Goal: Transaction & Acquisition: Purchase product/service

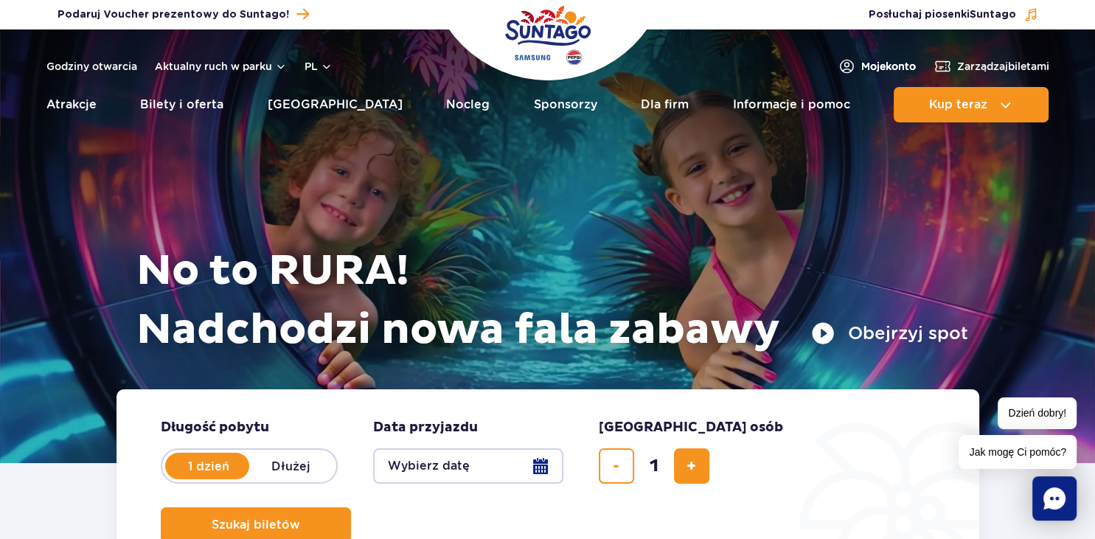
click at [864, 67] on span "Moje konto" at bounding box center [888, 66] width 55 height 15
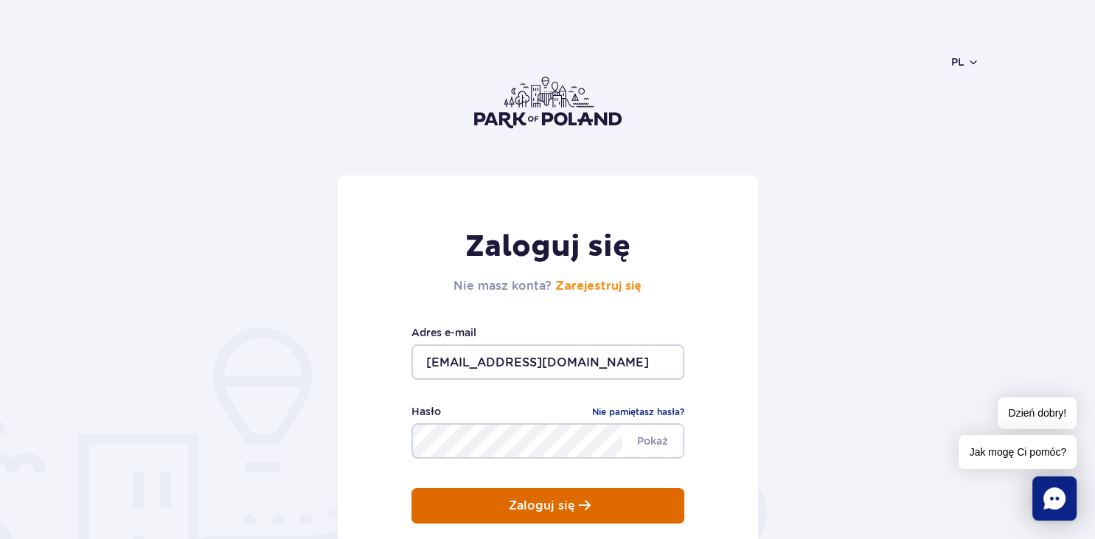
click at [521, 504] on p "Zaloguj się" at bounding box center [542, 505] width 66 height 13
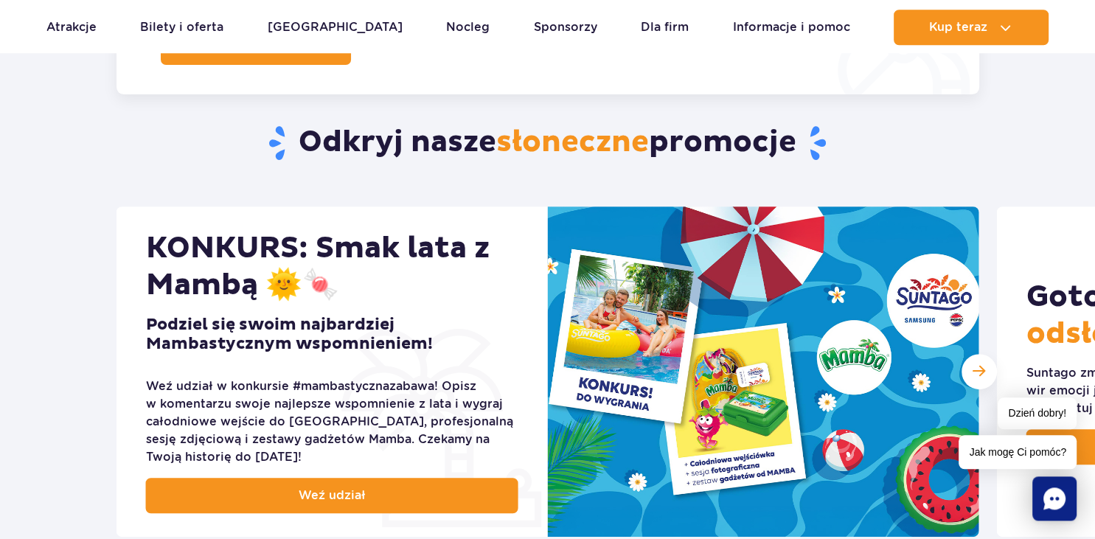
scroll to position [467, 0]
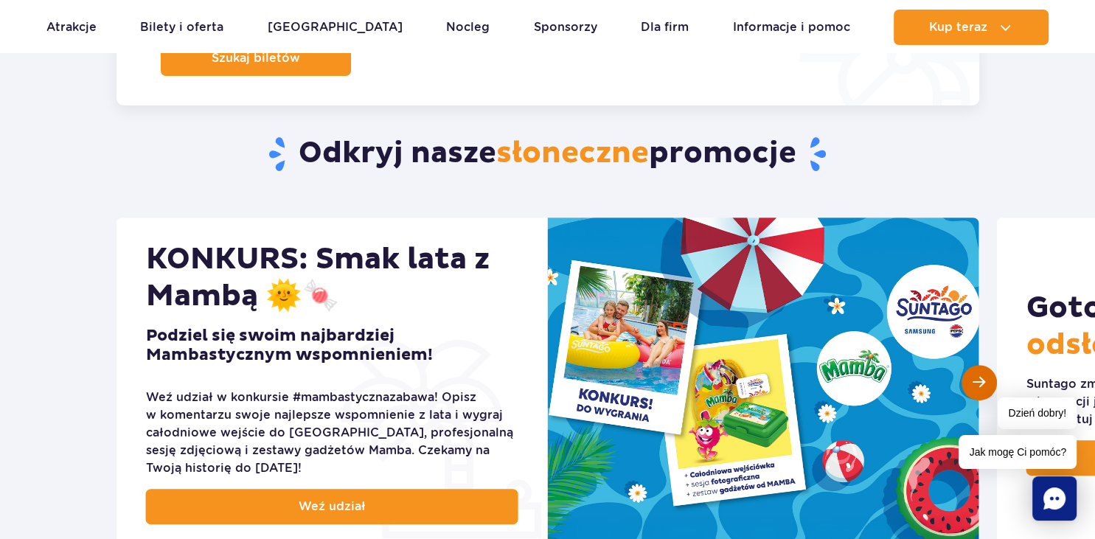
click at [990, 391] on div "Następny slajd" at bounding box center [978, 382] width 35 height 35
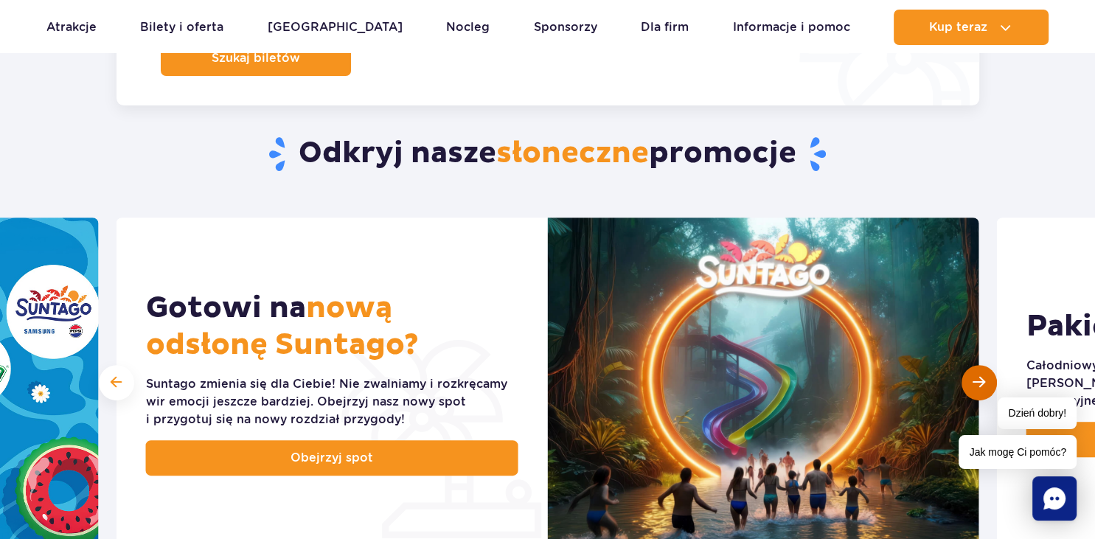
click at [976, 383] on span "Następny slajd" at bounding box center [979, 382] width 13 height 14
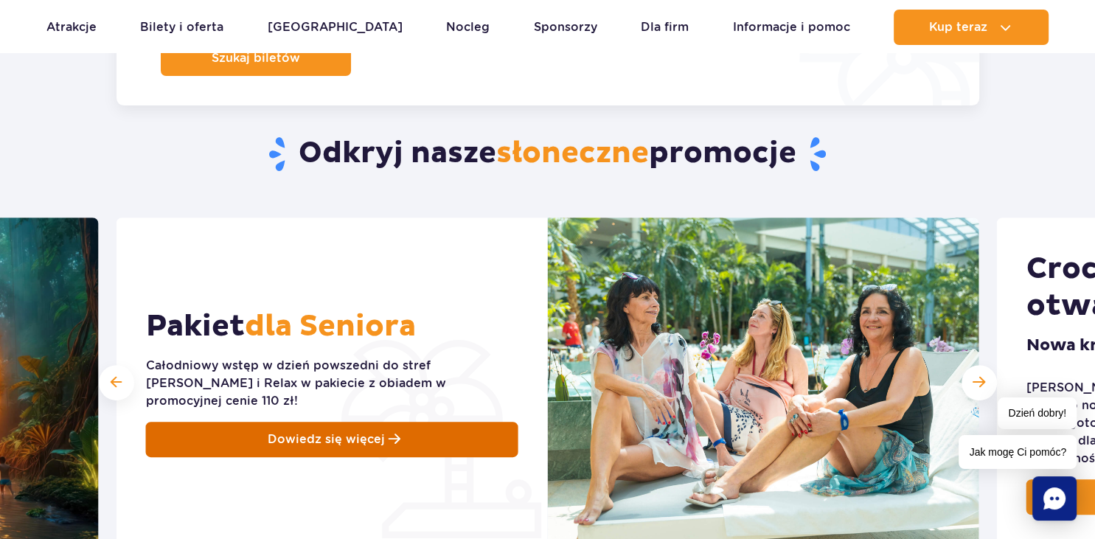
click at [354, 439] on span "Dowiedz się więcej" at bounding box center [326, 440] width 117 height 18
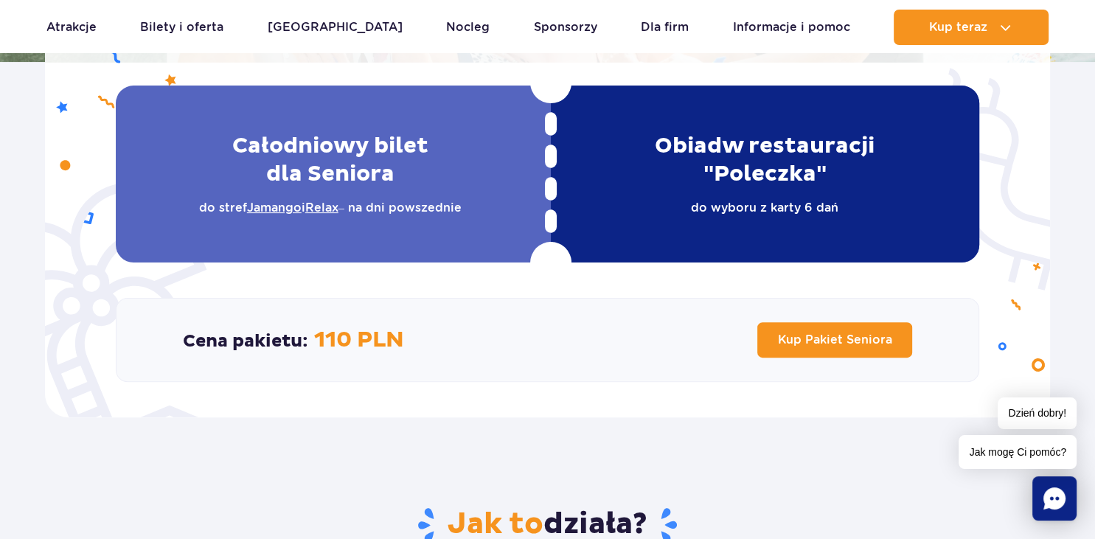
scroll to position [389, 0]
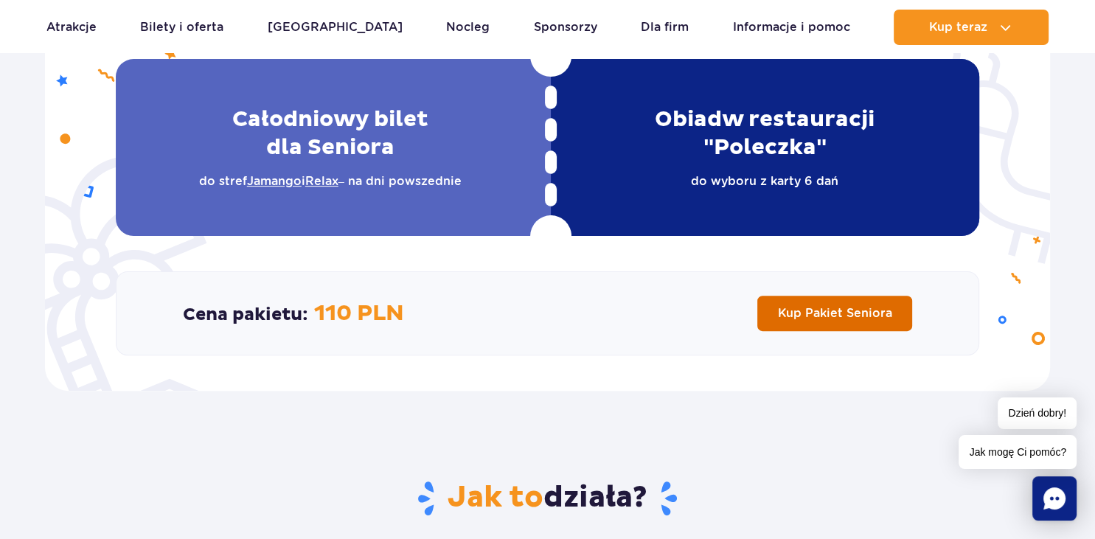
click at [798, 311] on span "Kup Pakiet Seniora" at bounding box center [835, 313] width 114 height 14
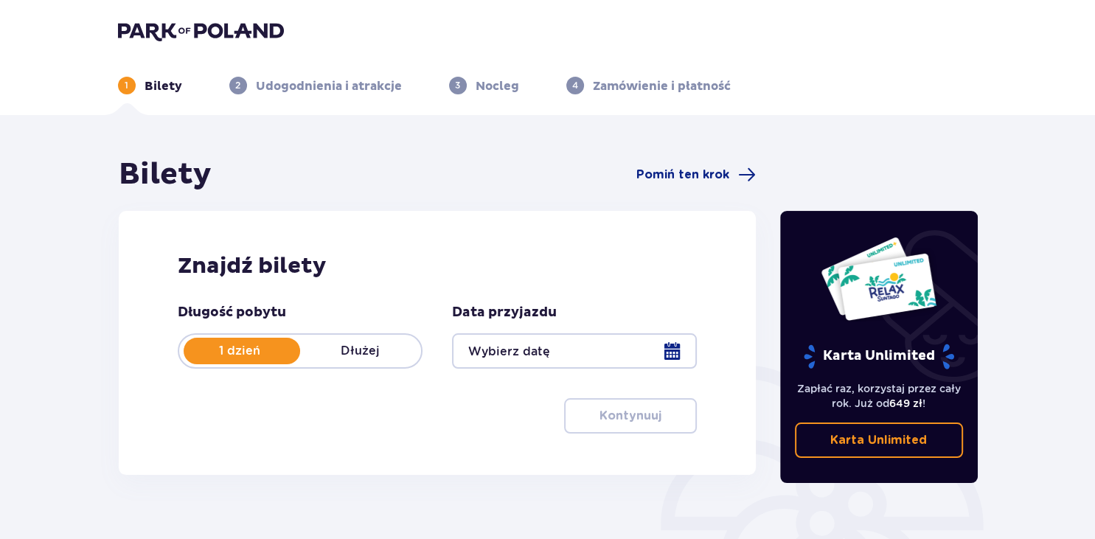
click at [491, 356] on div at bounding box center [574, 350] width 245 height 35
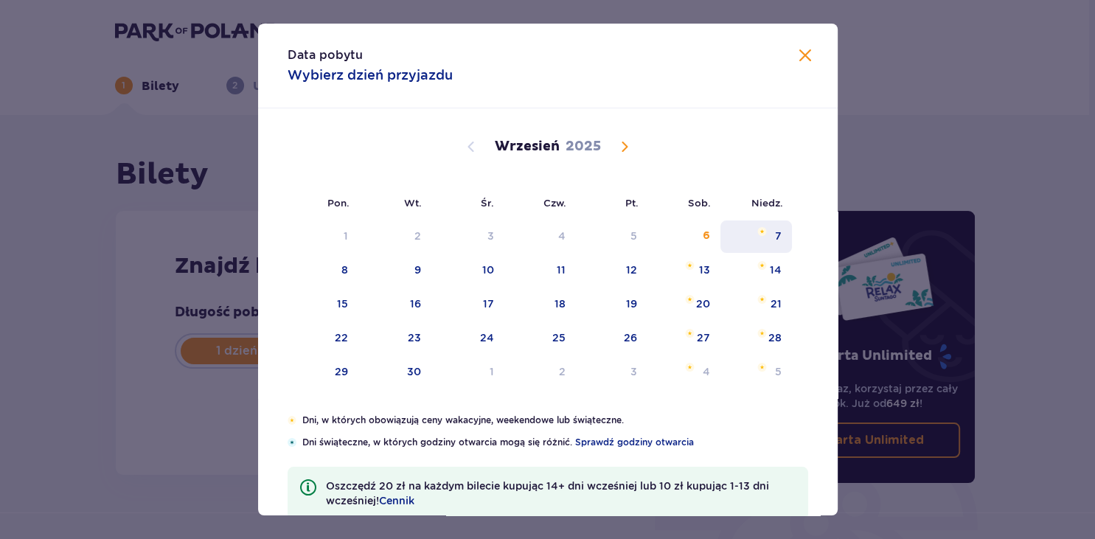
click at [775, 243] on div "7" at bounding box center [756, 236] width 72 height 32
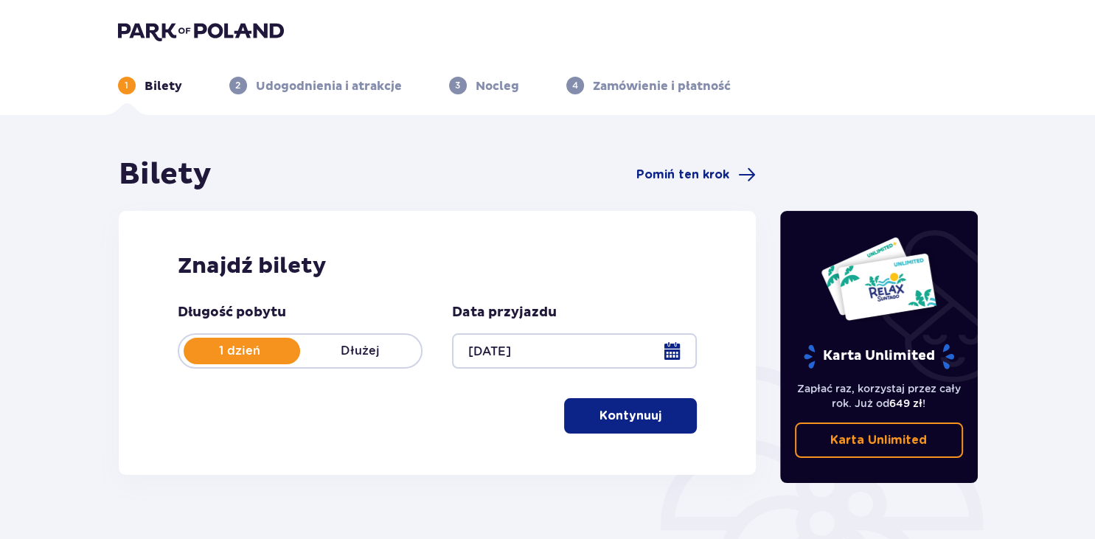
click at [629, 423] on p "Kontynuuj" at bounding box center [630, 416] width 62 height 16
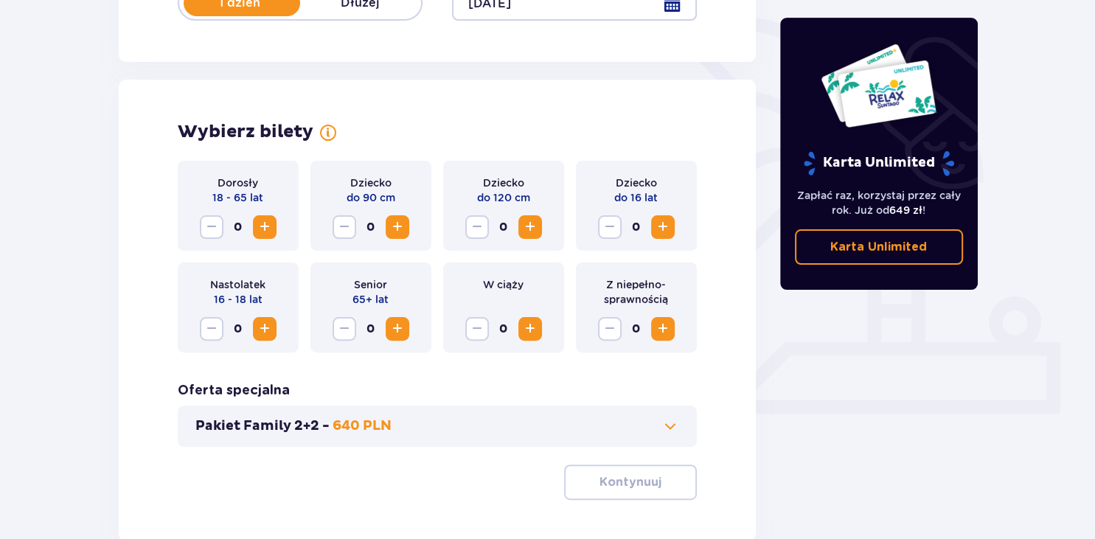
scroll to position [410, 0]
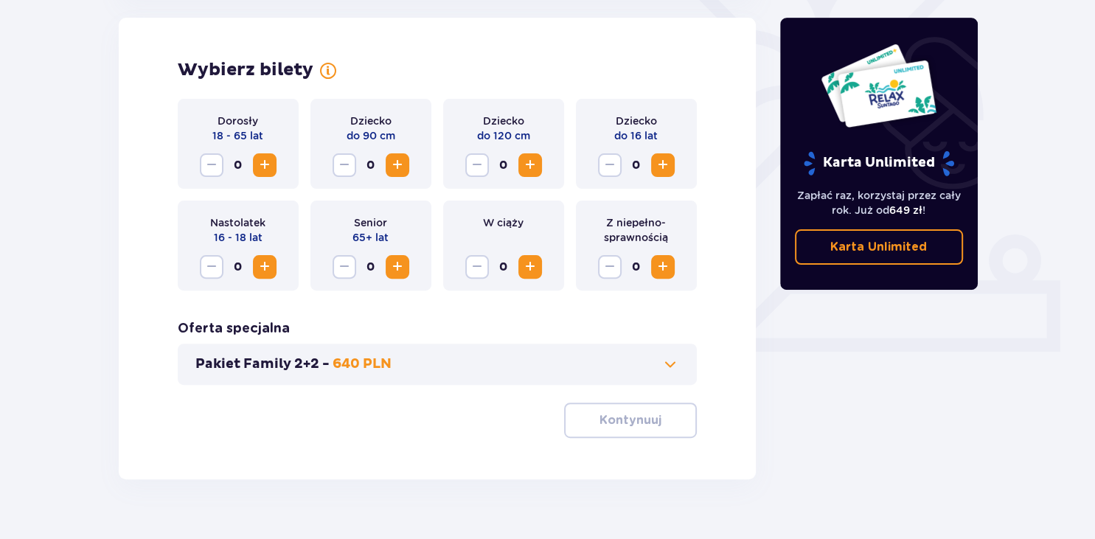
click at [396, 269] on span "Increase" at bounding box center [398, 267] width 18 height 18
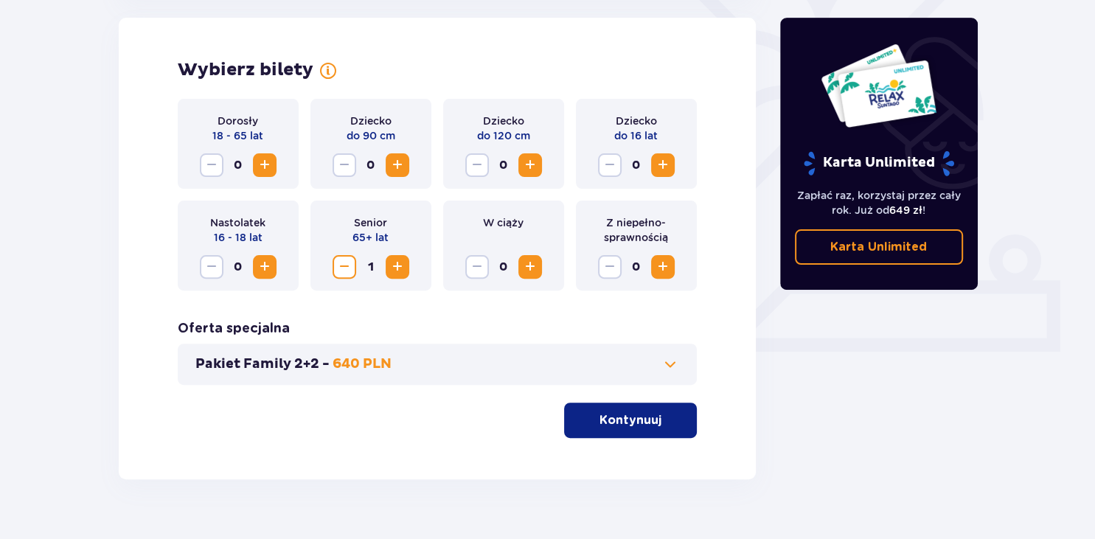
click at [624, 414] on p "Kontynuuj" at bounding box center [630, 420] width 62 height 16
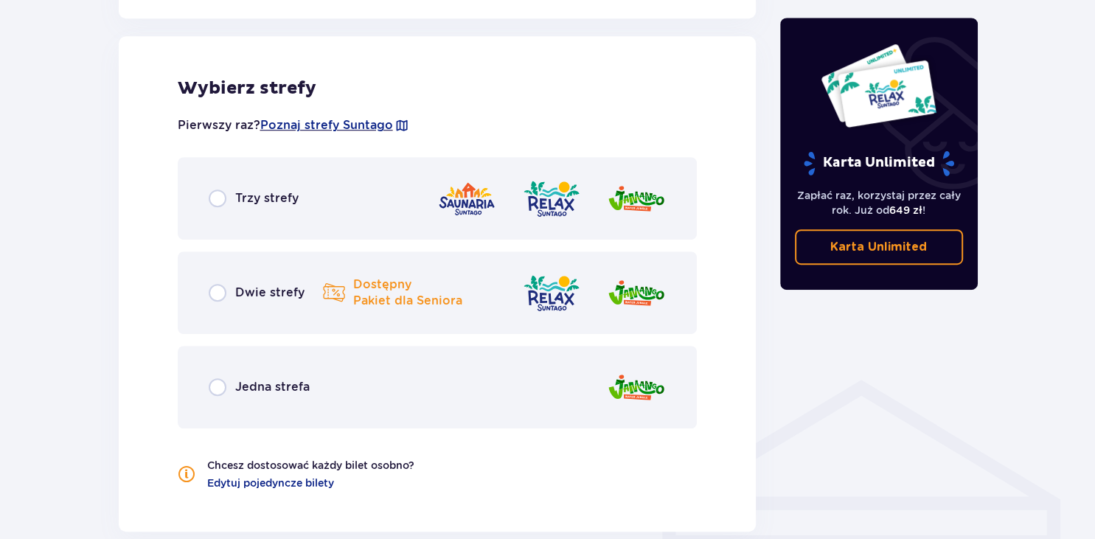
scroll to position [818, 0]
click at [566, 383] on div "Jedna strefa" at bounding box center [438, 386] width 520 height 83
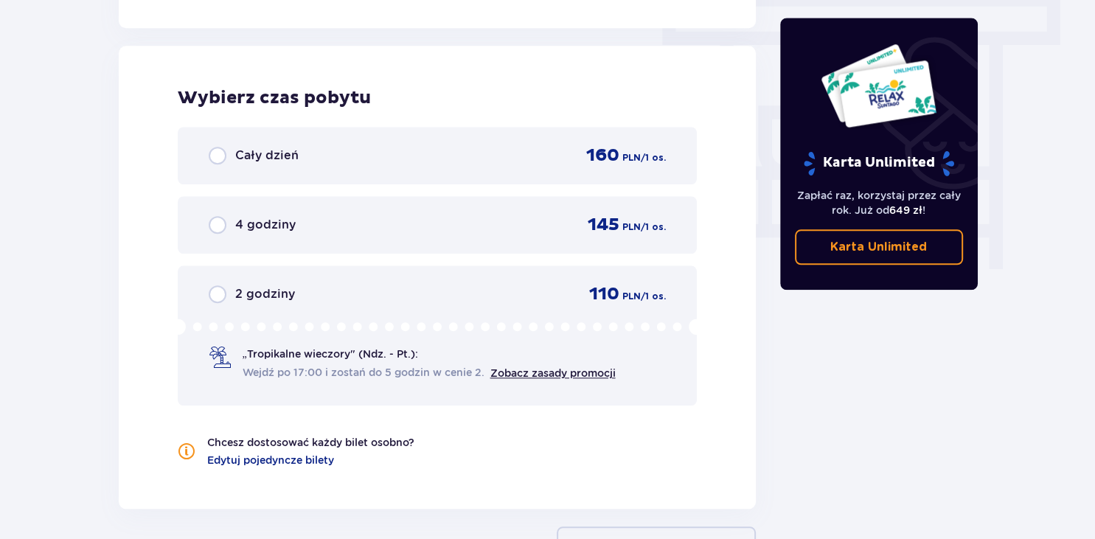
scroll to position [1332, 0]
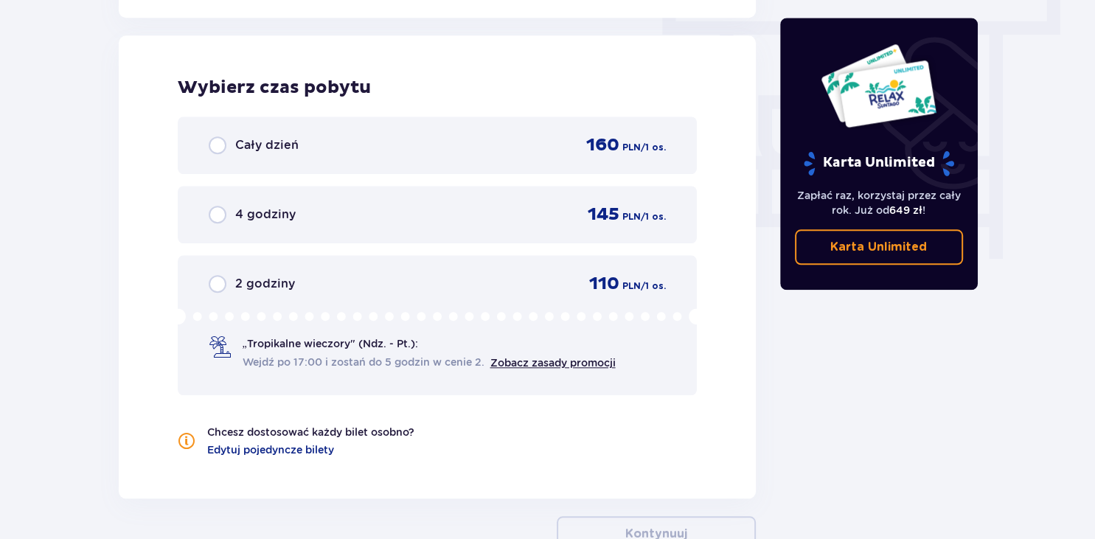
click at [299, 140] on div "Cały dzień 160 PLN / 1 os." at bounding box center [438, 145] width 458 height 22
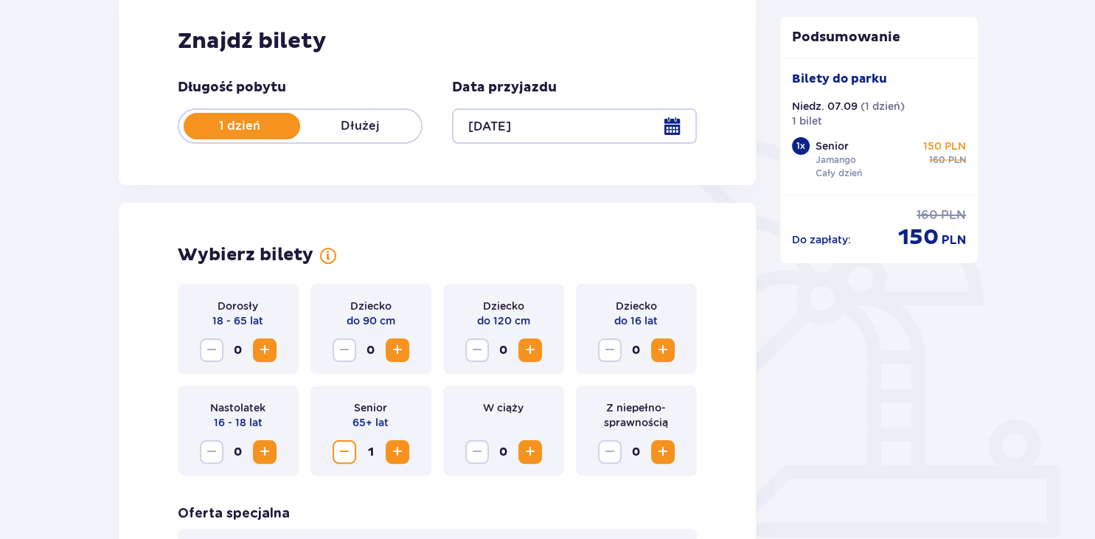
scroll to position [112, 0]
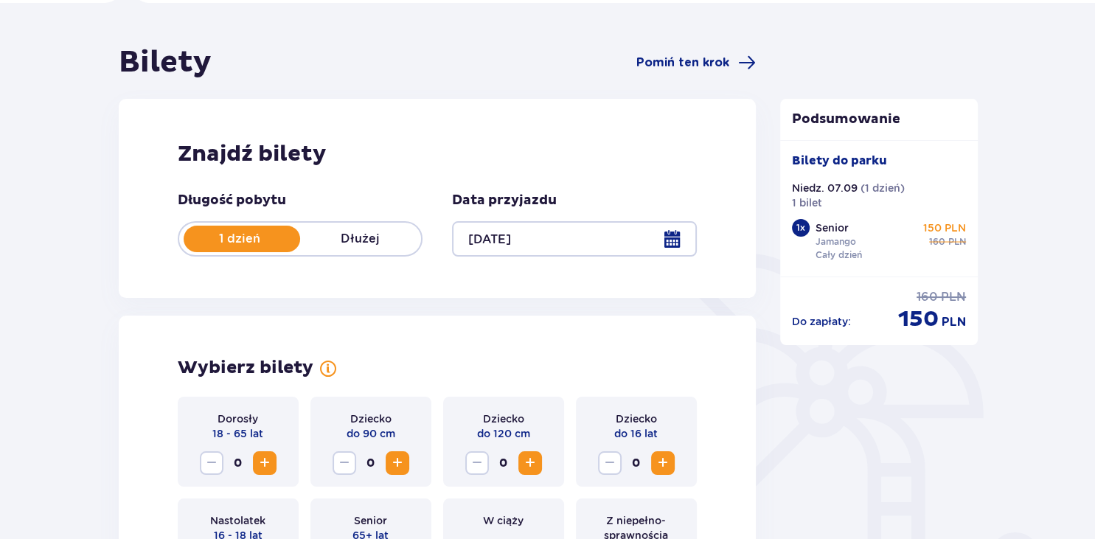
click at [668, 244] on div at bounding box center [574, 238] width 245 height 35
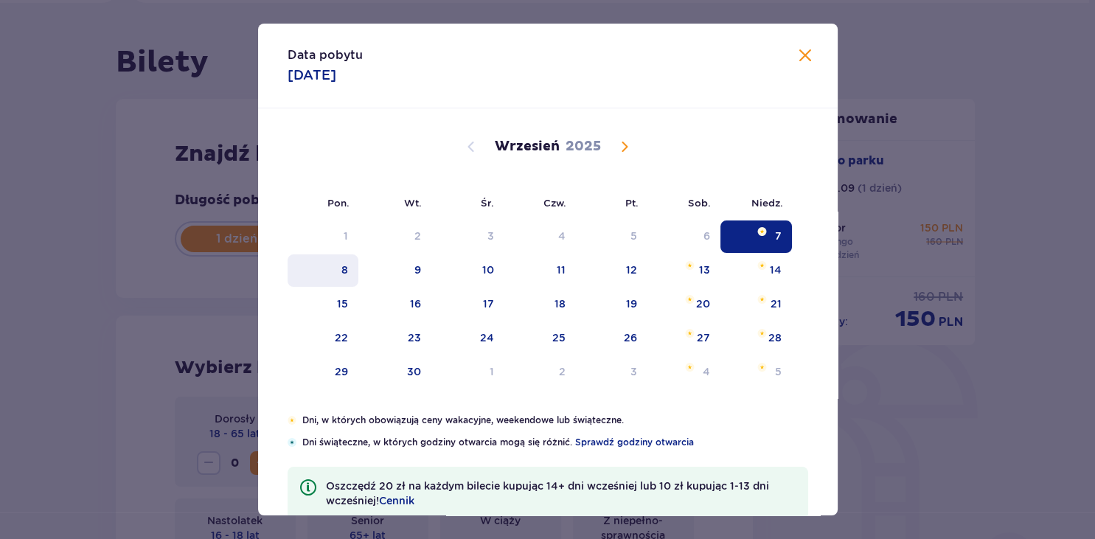
click at [352, 270] on div "8" at bounding box center [324, 270] width 72 height 32
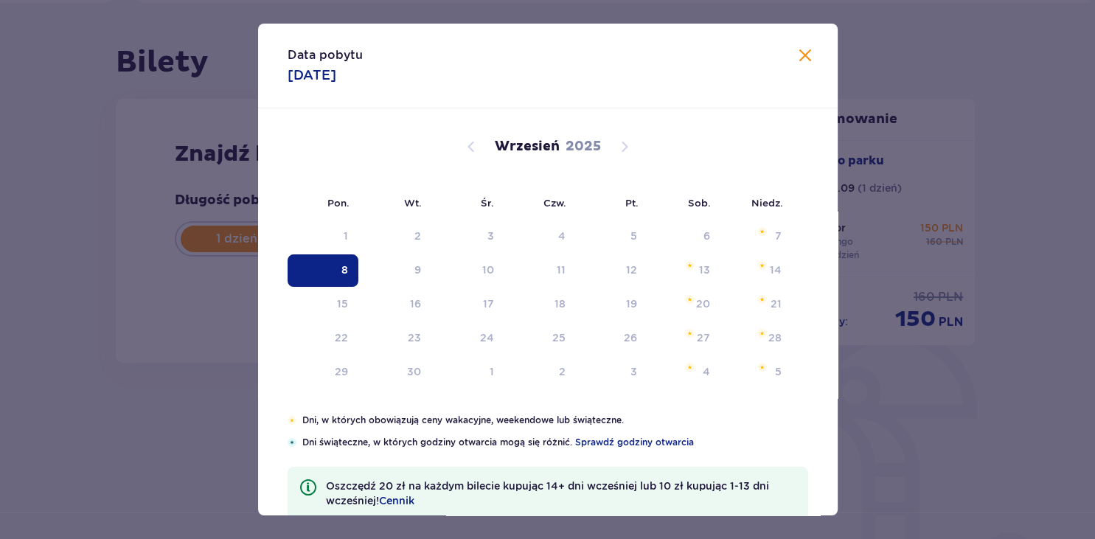
type input "08.09.25"
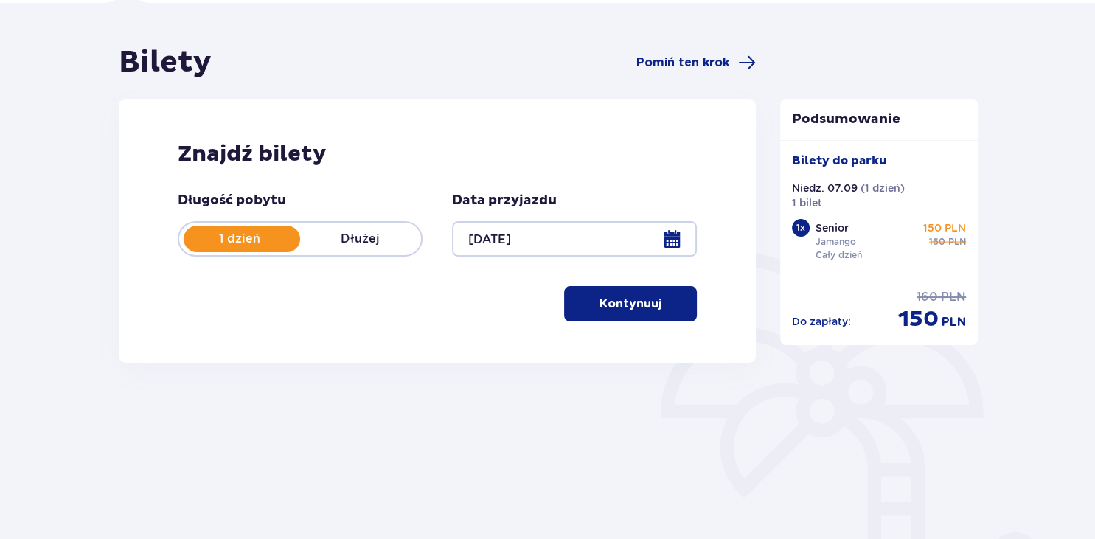
scroll to position [53, 0]
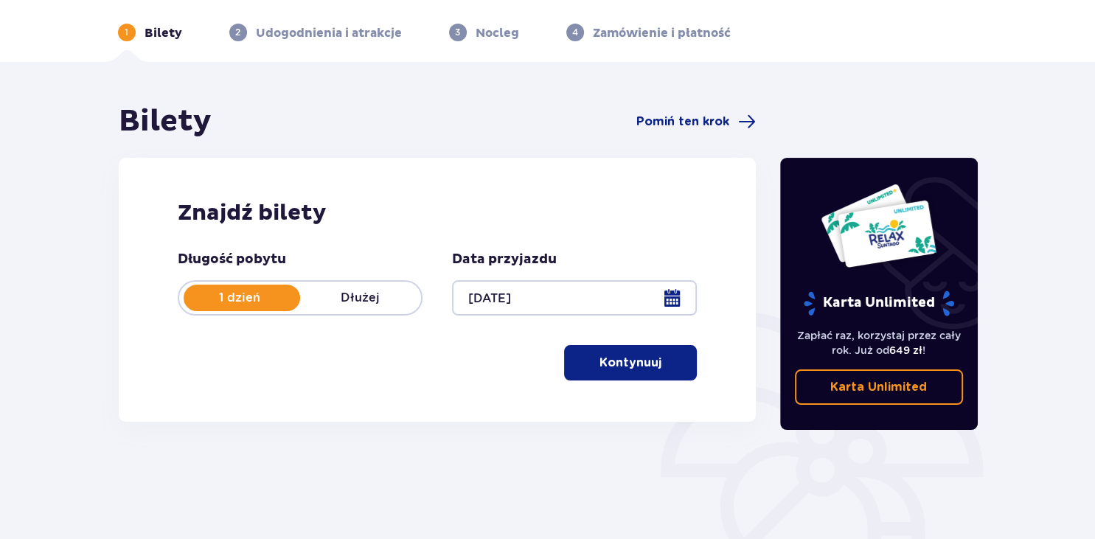
click at [599, 369] on p "Kontynuuj" at bounding box center [630, 363] width 62 height 16
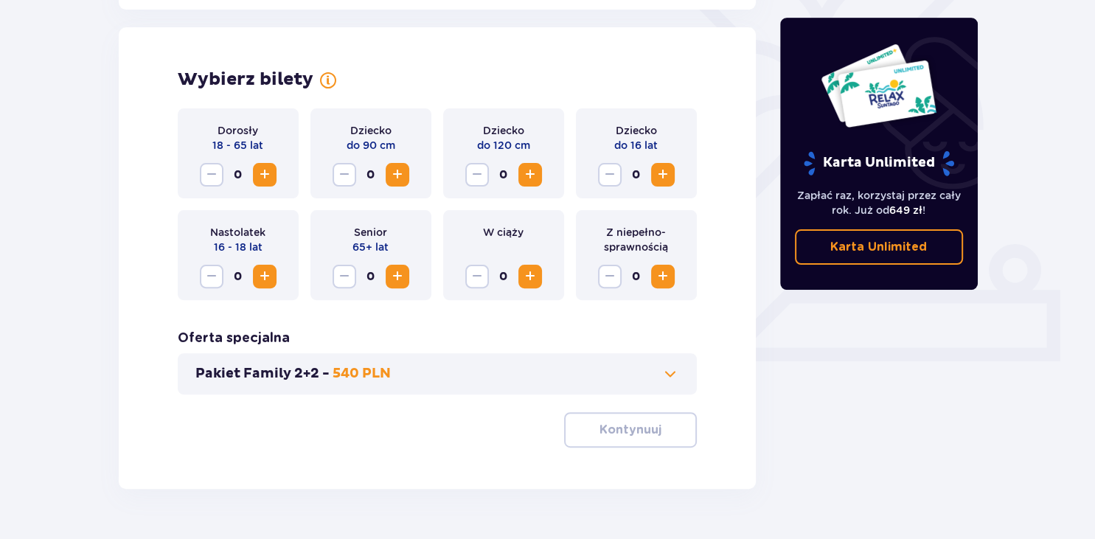
scroll to position [410, 0]
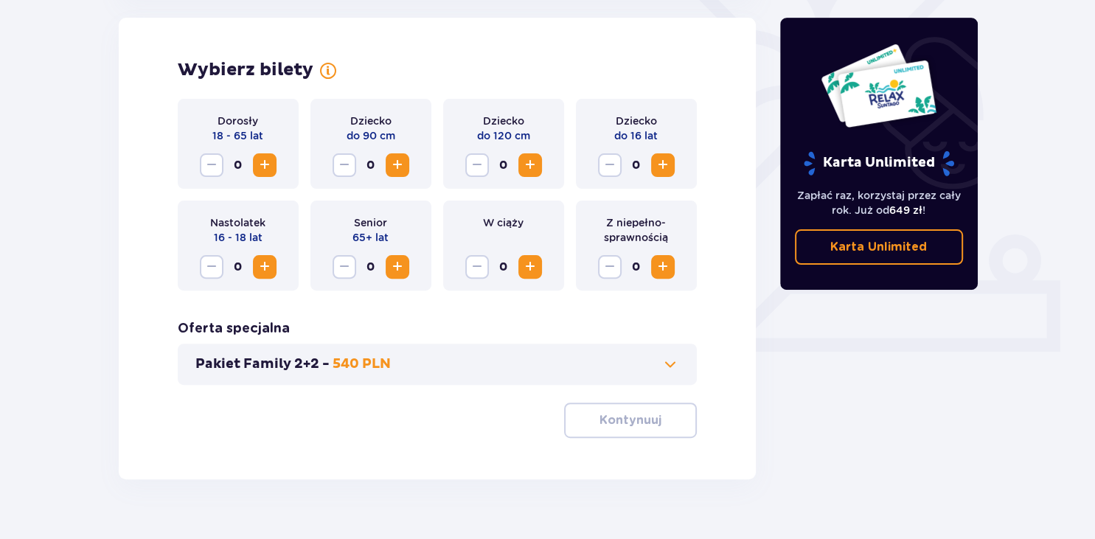
click at [406, 272] on button "Increase" at bounding box center [398, 267] width 24 height 24
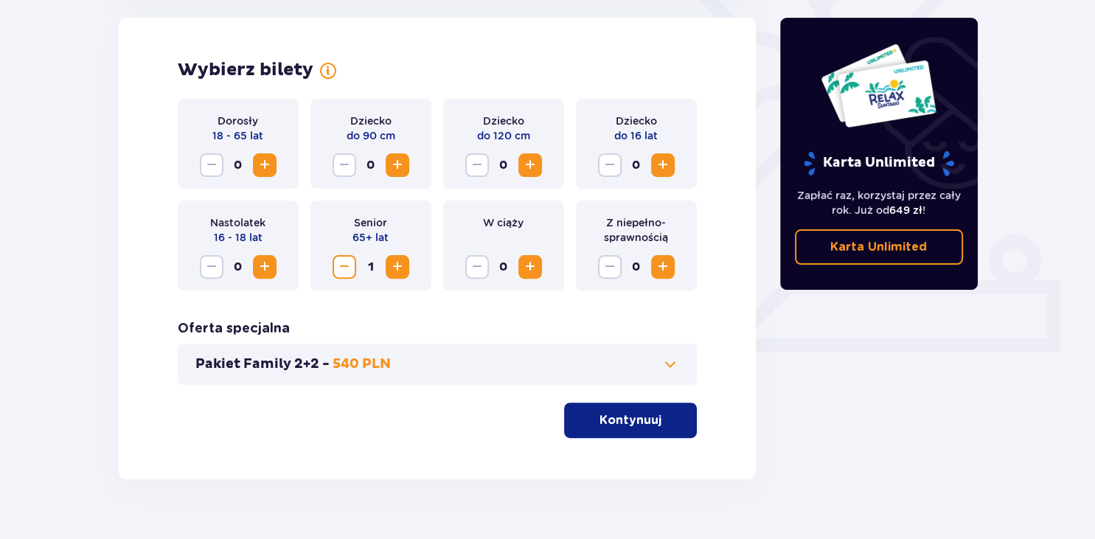
click at [597, 432] on button "Kontynuuj" at bounding box center [630, 420] width 133 height 35
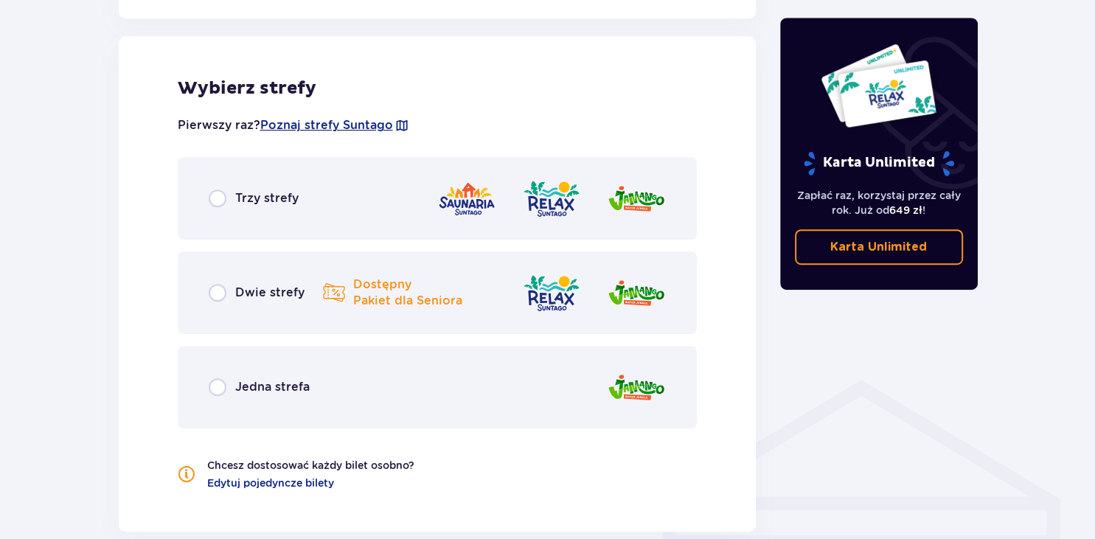
scroll to position [818, 0]
click at [260, 291] on p "Dwie strefy" at bounding box center [269, 292] width 69 height 16
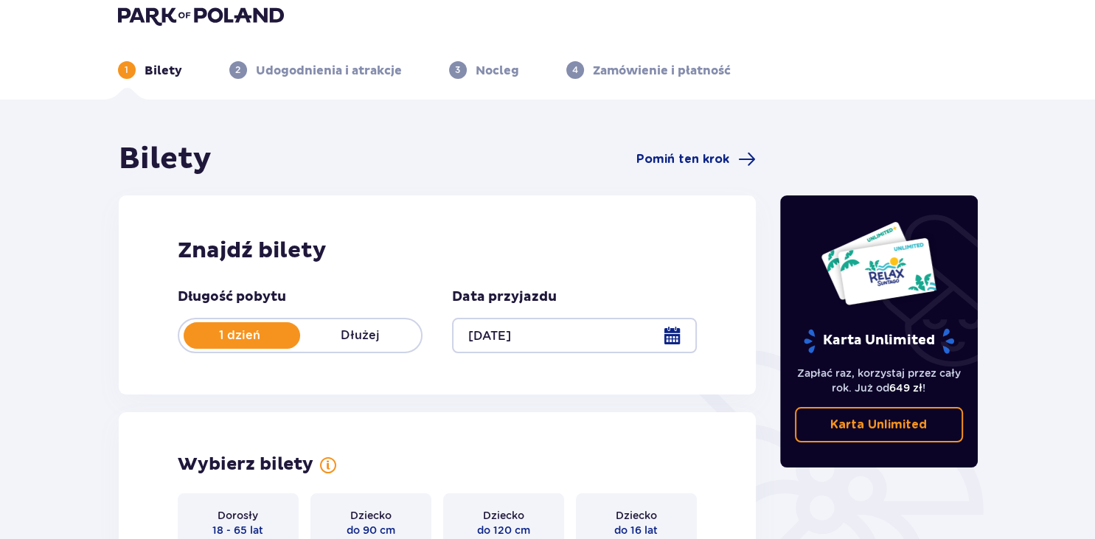
scroll to position [0, 0]
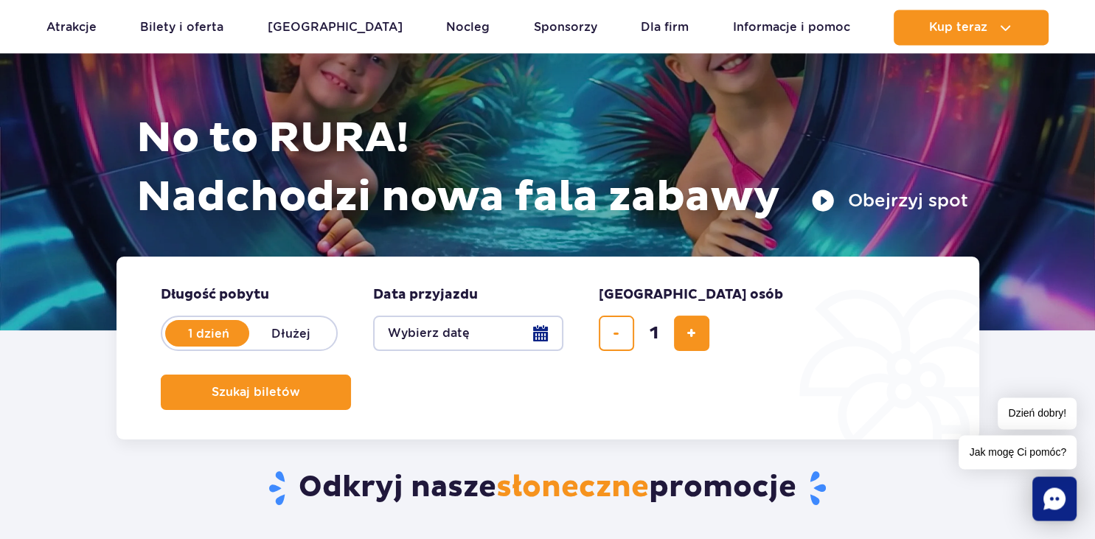
scroll to position [233, 0]
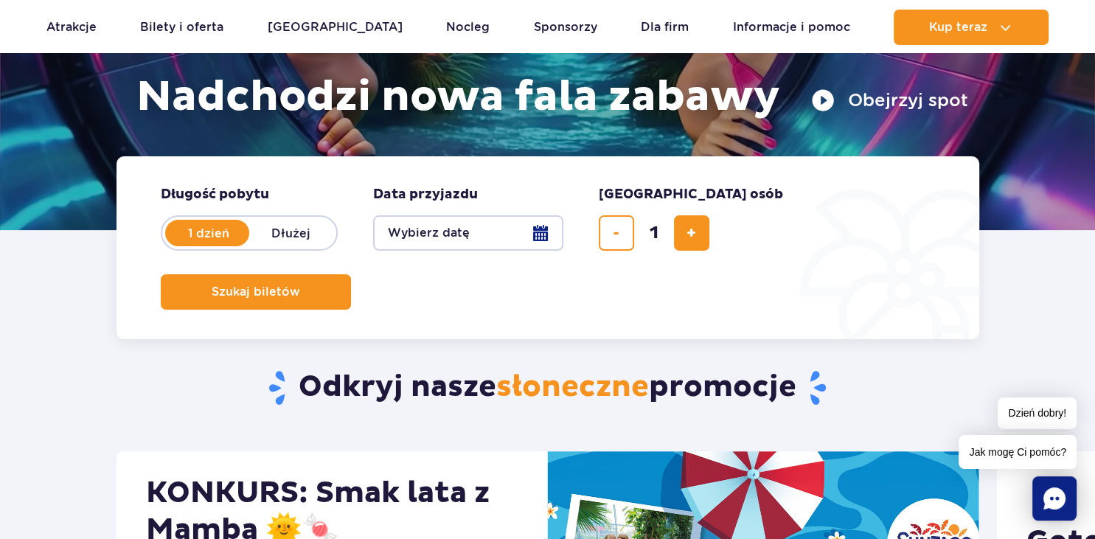
click at [532, 229] on button "Wybierz datę" at bounding box center [468, 232] width 190 height 35
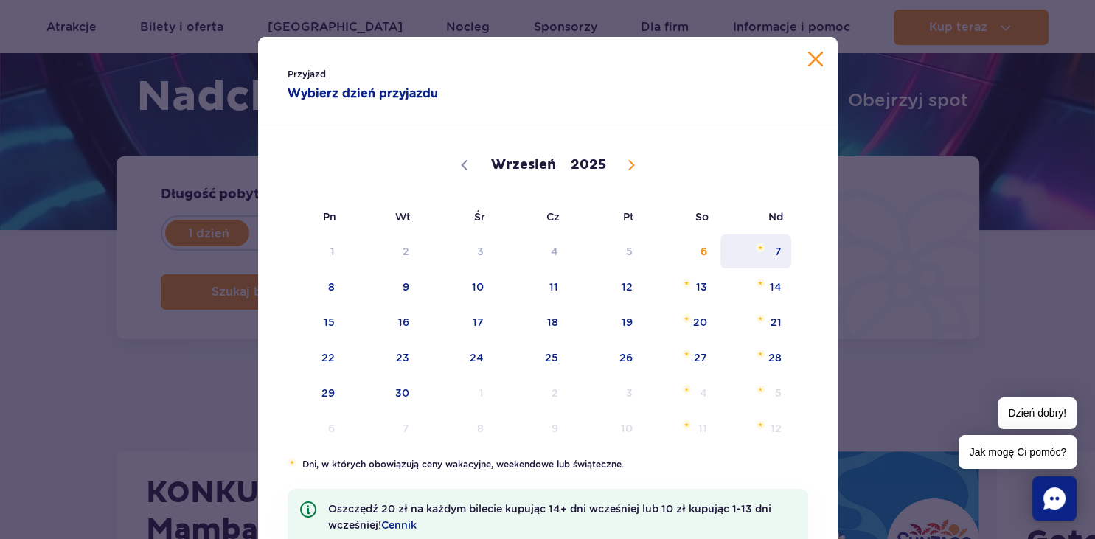
click at [782, 248] on span "7" at bounding box center [756, 251] width 74 height 34
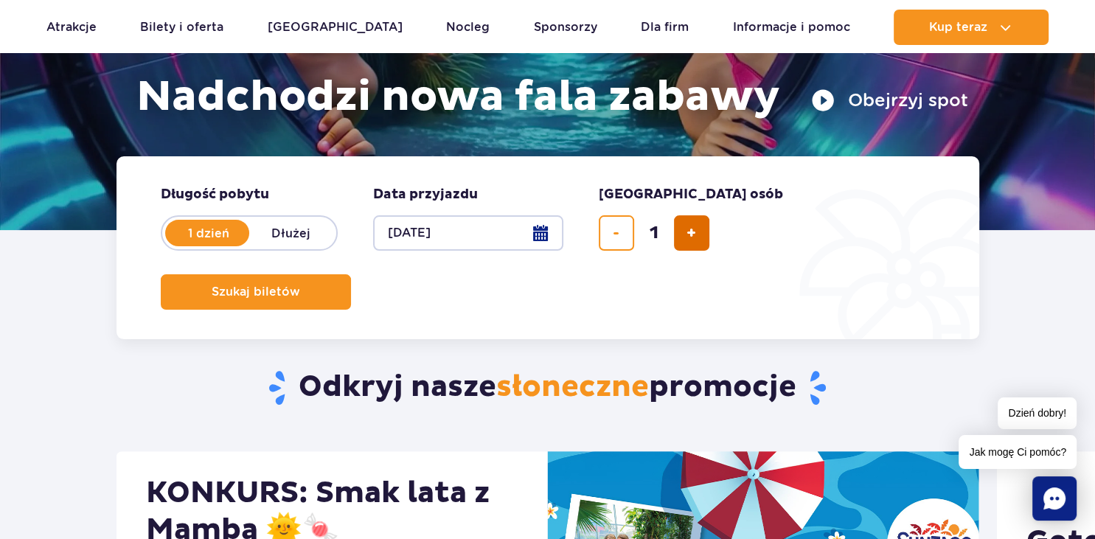
click at [695, 233] on span "dodaj bilet" at bounding box center [691, 233] width 10 height 0
type input "3"
click at [294, 285] on span "Szukaj biletów" at bounding box center [250, 291] width 88 height 13
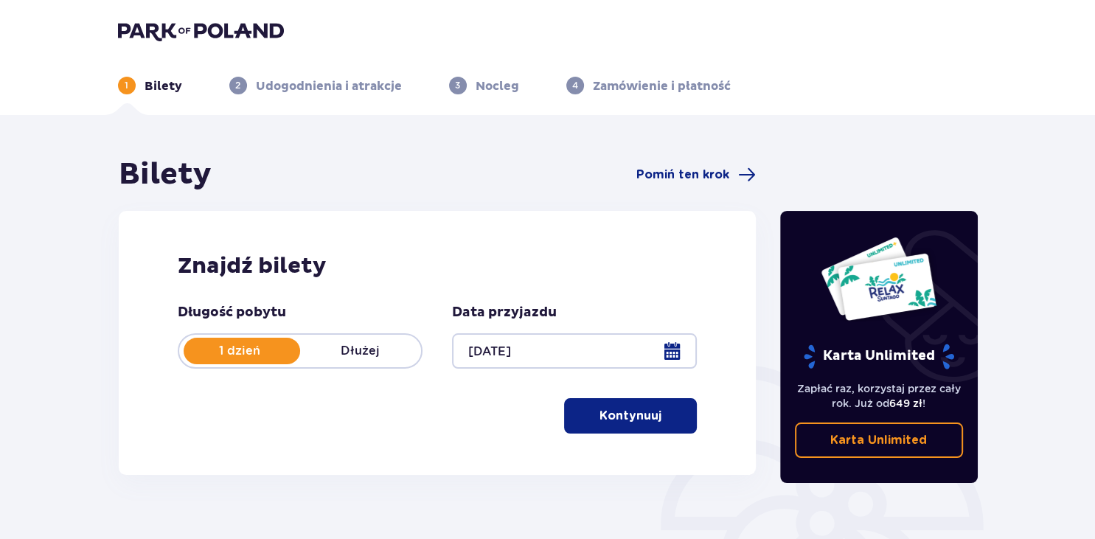
click at [609, 420] on p "Kontynuuj" at bounding box center [630, 416] width 62 height 16
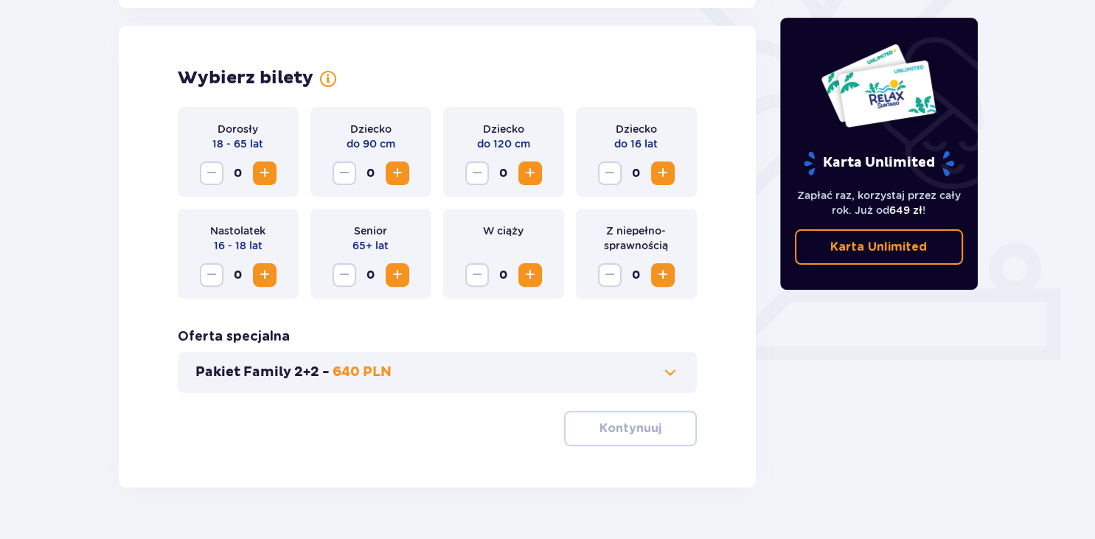
scroll to position [410, 0]
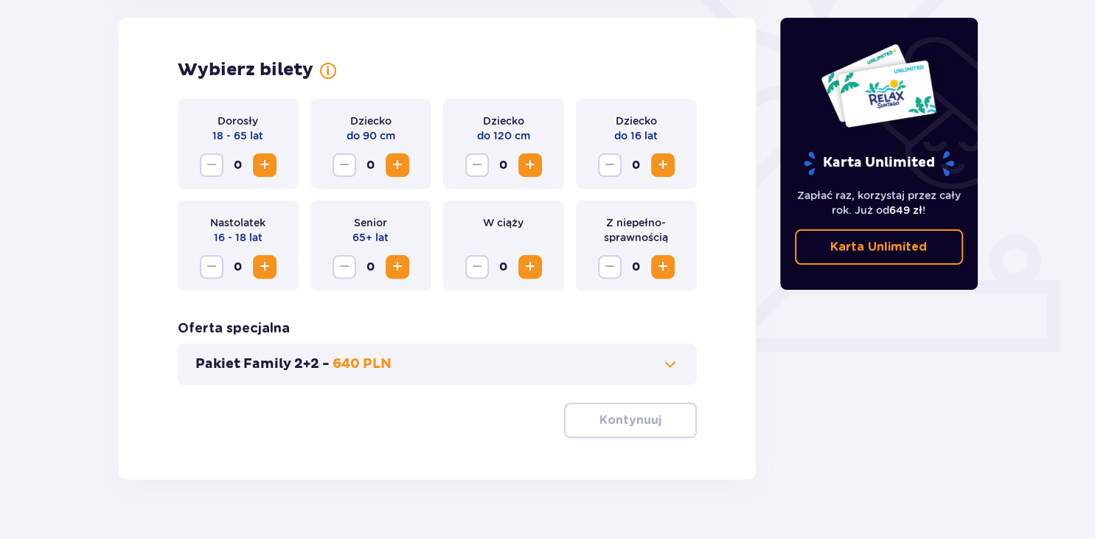
click at [662, 168] on span "Increase" at bounding box center [663, 165] width 18 height 18
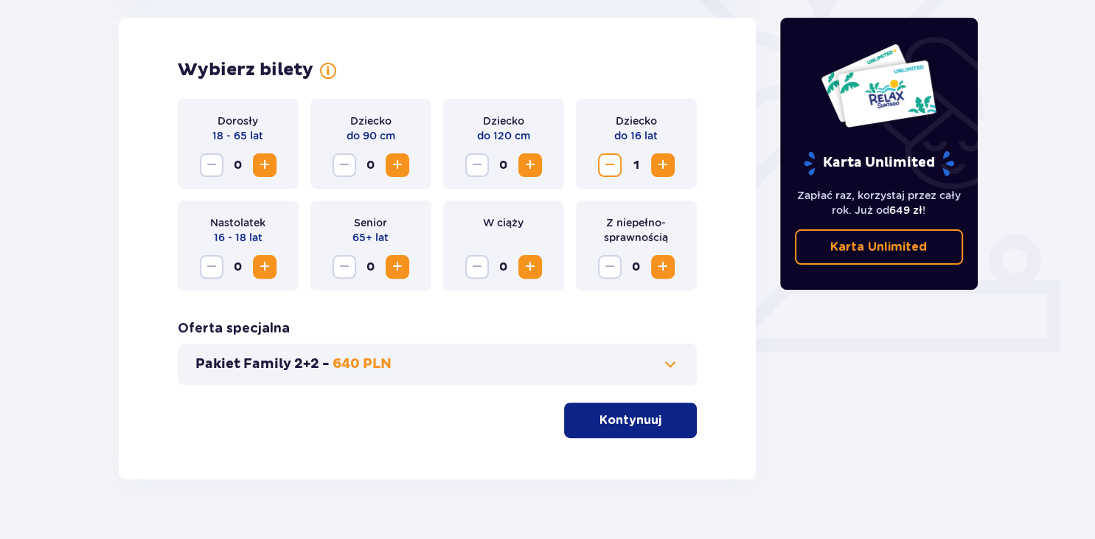
click at [662, 168] on span "Increase" at bounding box center [663, 165] width 18 height 18
click at [399, 268] on span "Increase" at bounding box center [398, 267] width 18 height 18
click at [622, 430] on button "Kontynuuj" at bounding box center [630, 420] width 133 height 35
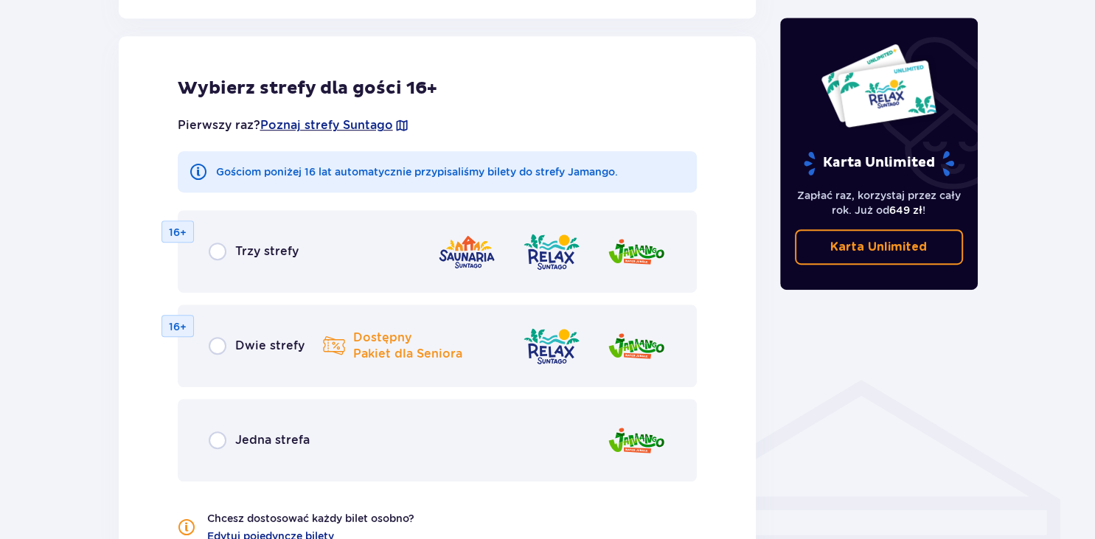
scroll to position [818, 0]
click at [281, 440] on p "Jedna strefa" at bounding box center [272, 439] width 74 height 16
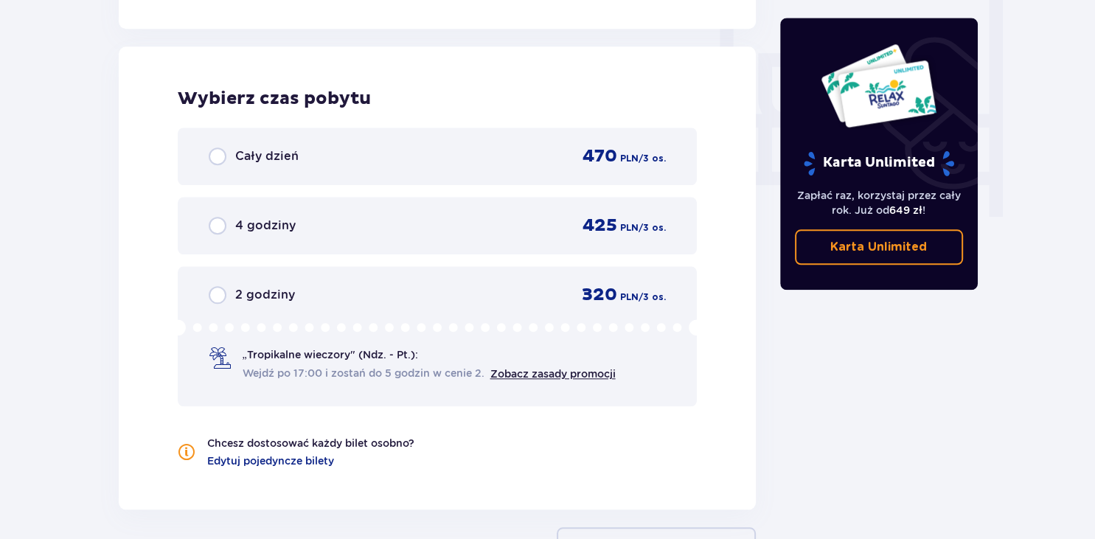
scroll to position [1385, 0]
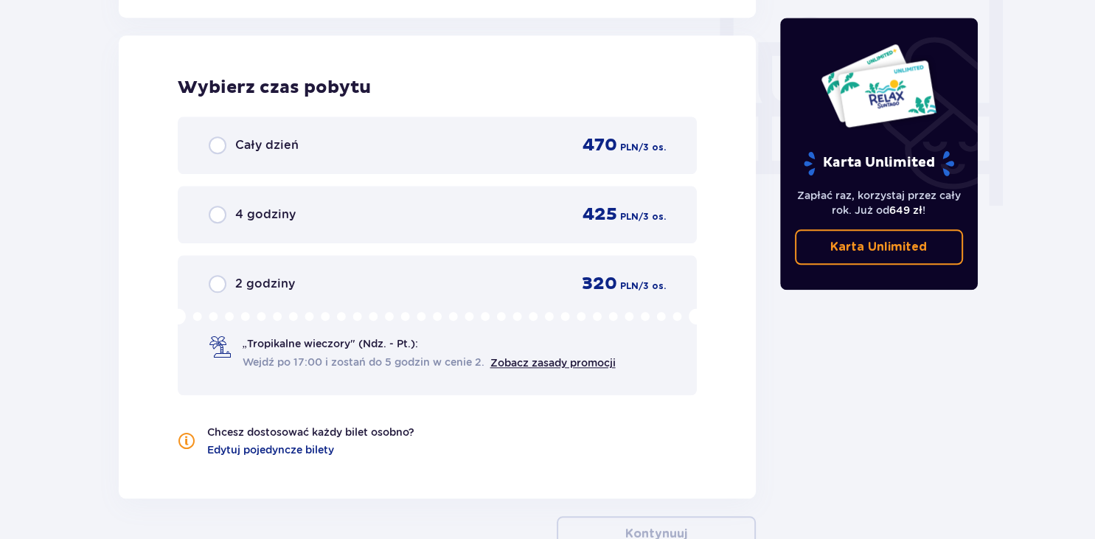
click at [233, 149] on div "Cały dzień" at bounding box center [254, 145] width 90 height 18
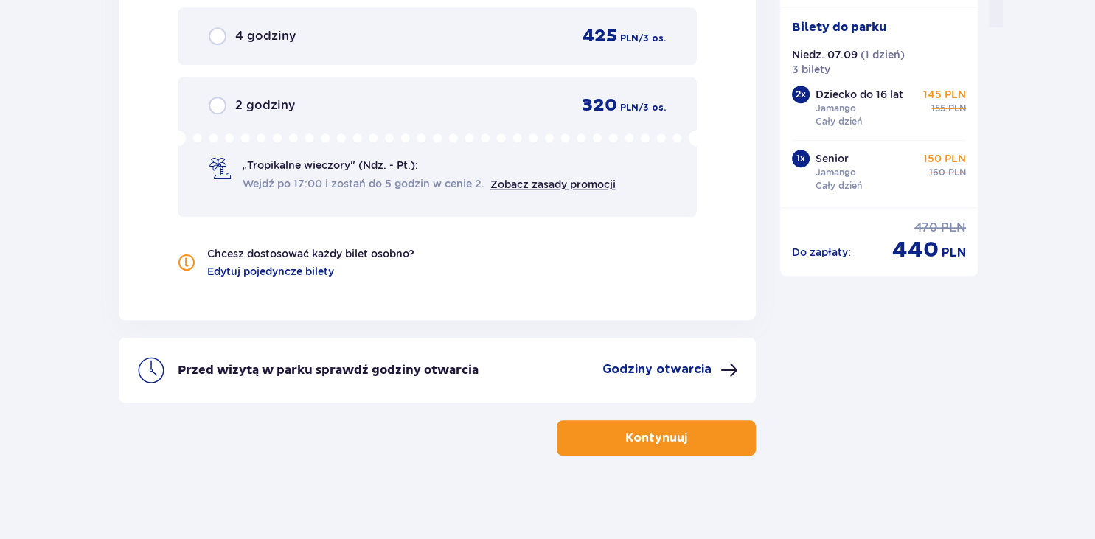
scroll to position [1566, 0]
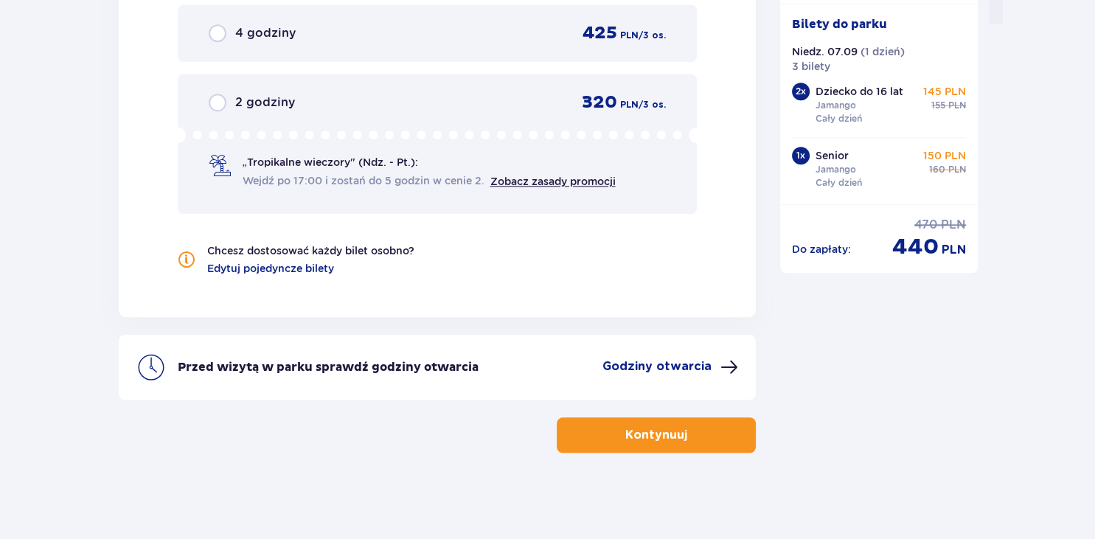
click at [625, 431] on p "Kontynuuj" at bounding box center [656, 435] width 62 height 16
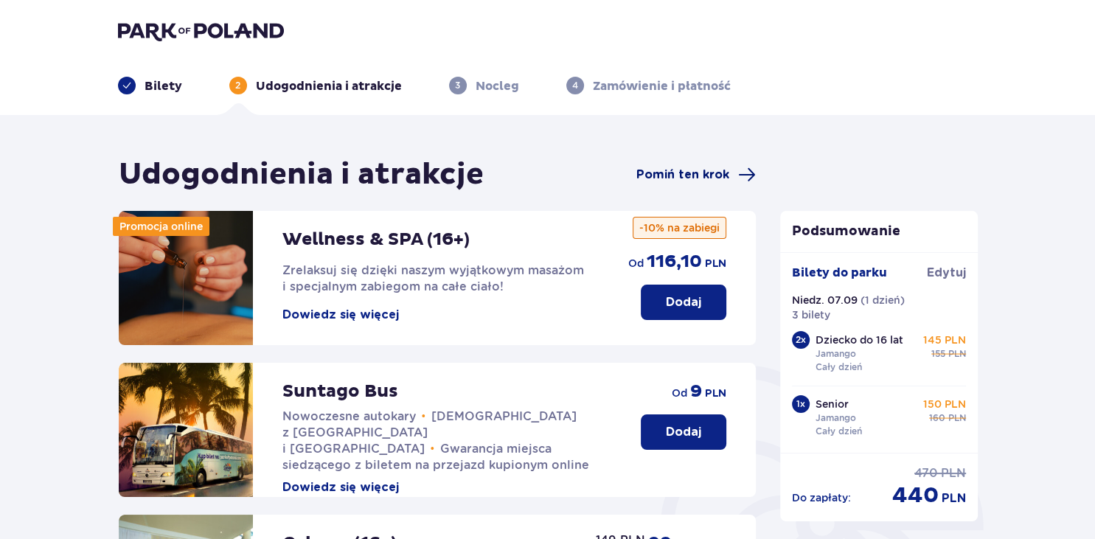
click at [659, 177] on span "Pomiń ten krok" at bounding box center [682, 175] width 93 height 16
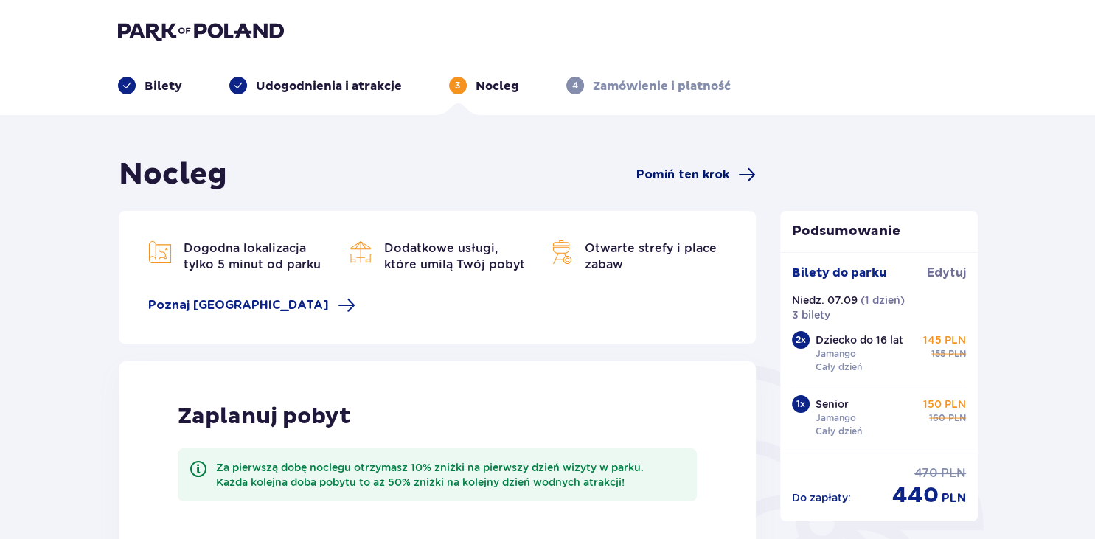
click at [677, 180] on span "Pomiń ten krok" at bounding box center [682, 175] width 93 height 16
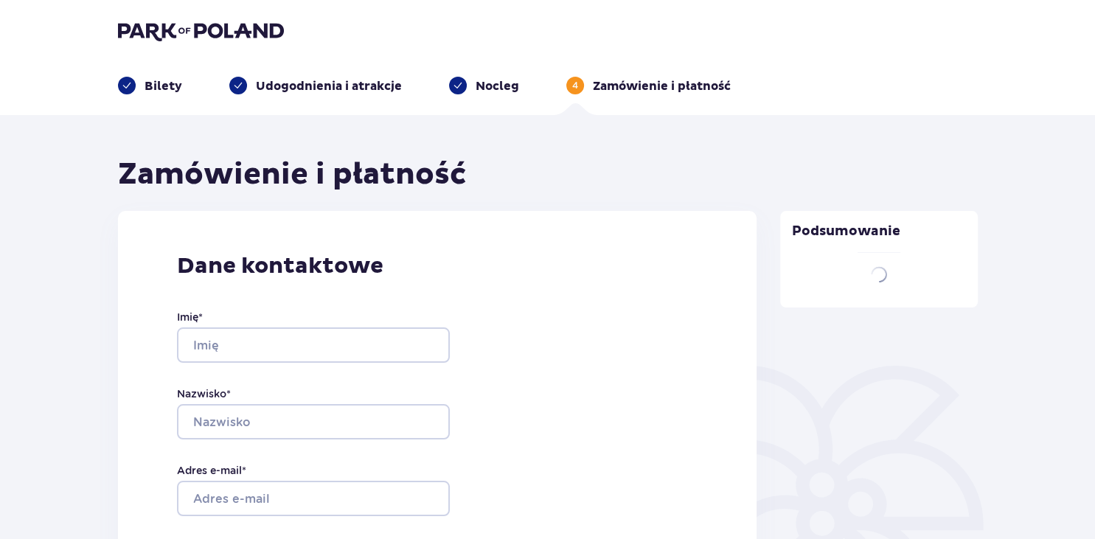
type input "Olga"
type input "Urbanowicz"
type input "[EMAIL_ADDRESS][DOMAIN_NAME]"
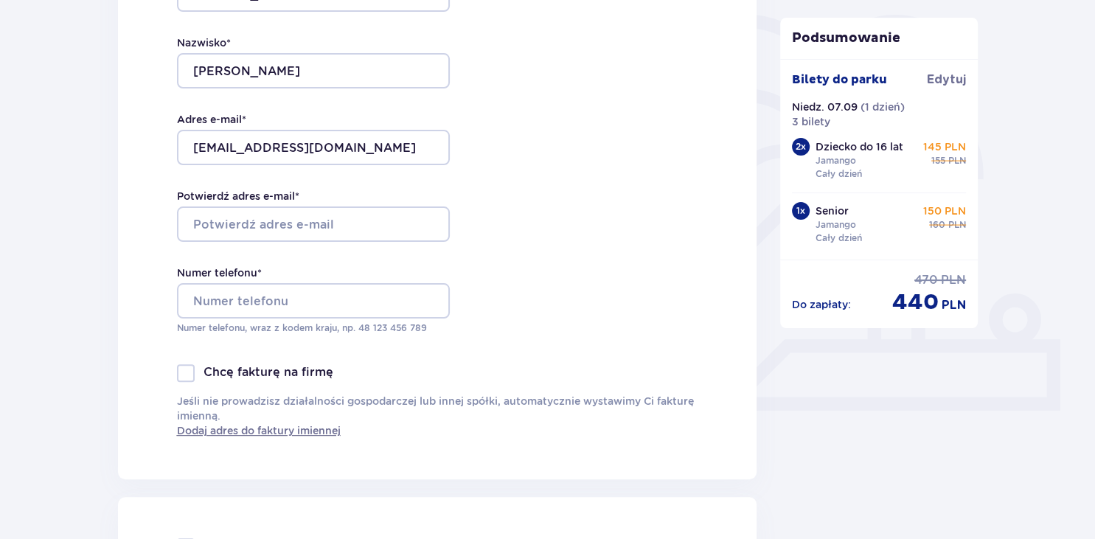
scroll to position [389, 0]
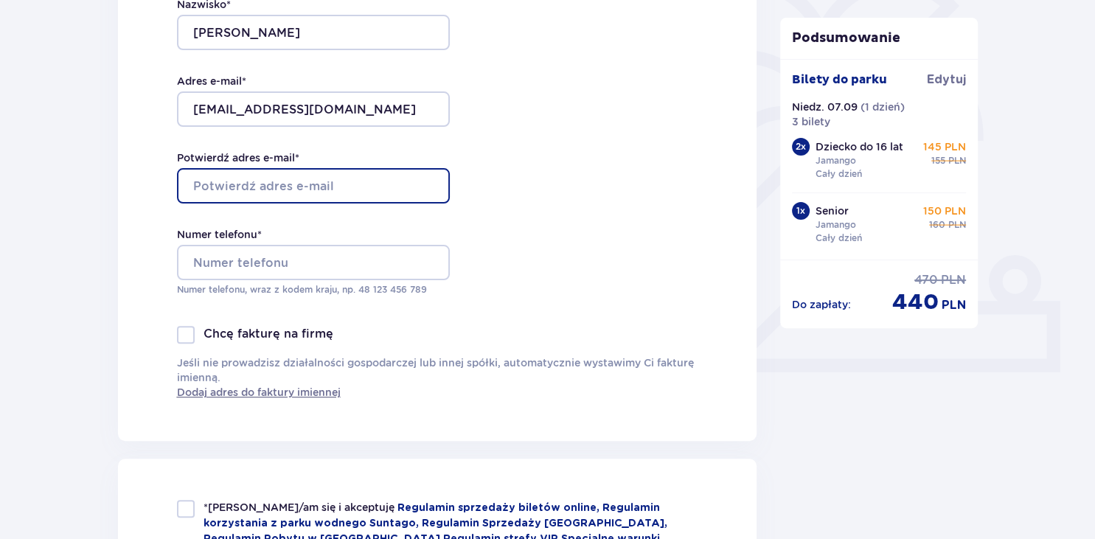
click at [344, 181] on input "Potwierdź adres e-mail *" at bounding box center [313, 185] width 273 height 35
type input "[EMAIL_ADDRESS][DOMAIN_NAME]"
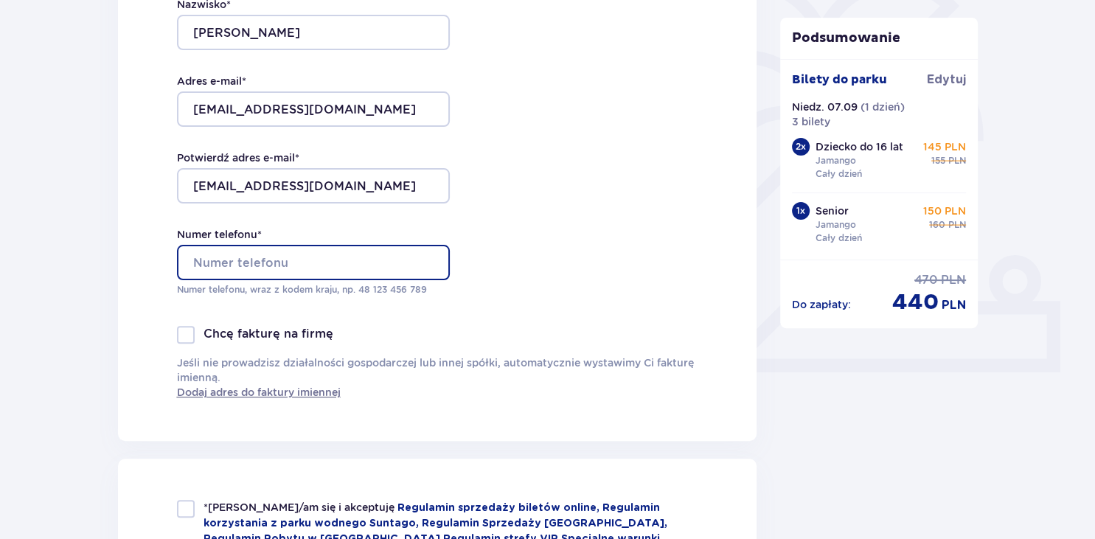
type input "+48502977364"
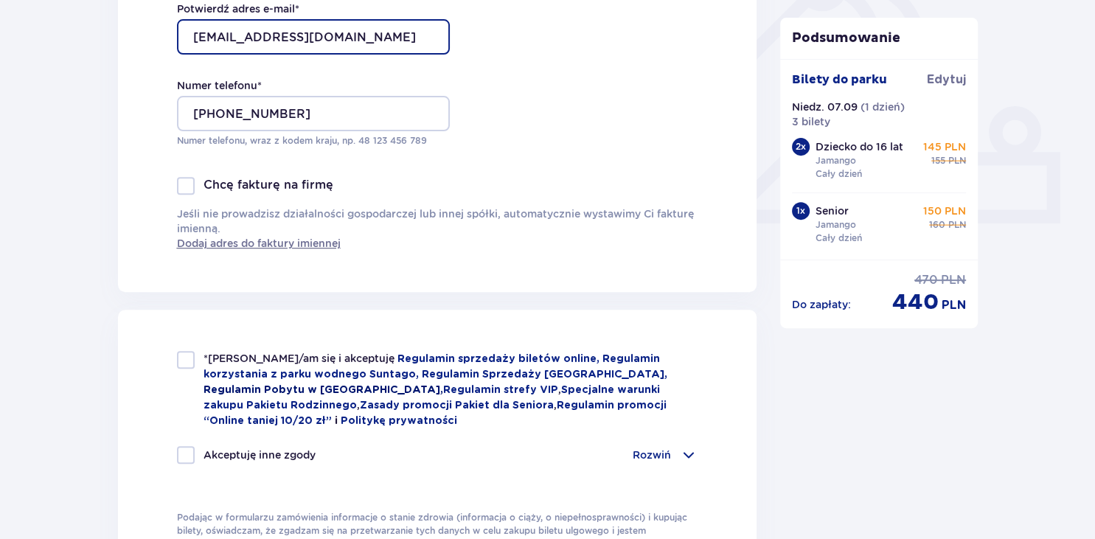
scroll to position [545, 0]
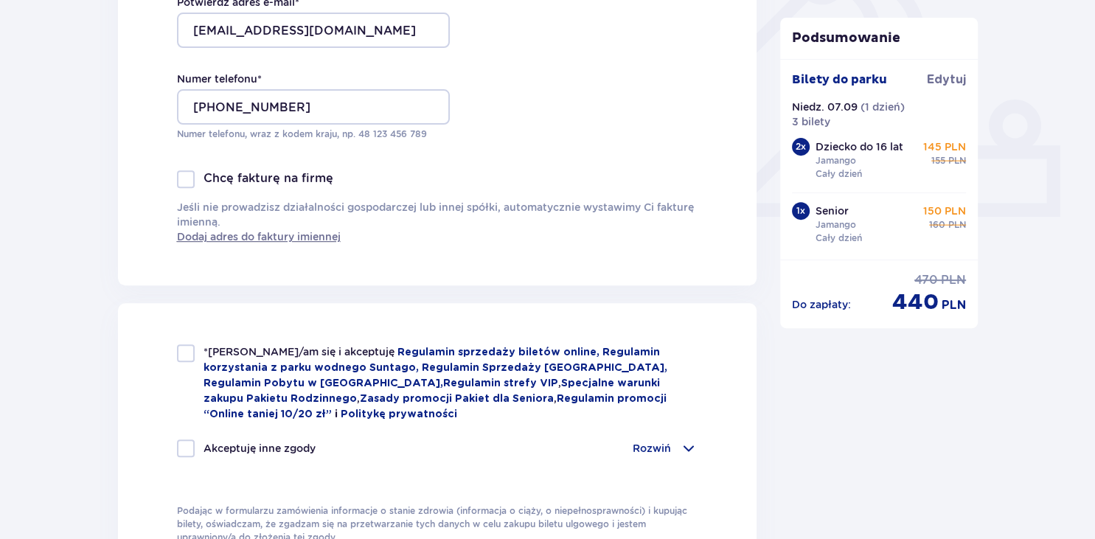
click at [178, 351] on div at bounding box center [186, 353] width 18 height 18
checkbox input "true"
click at [178, 462] on div "Akceptuję inne zgody Rozwiń Chcę otrzymywać od Global Parks Poland Sp. z o.o. z…" at bounding box center [437, 456] width 521 height 35
click at [182, 439] on div at bounding box center [186, 448] width 18 height 18
checkbox input "true"
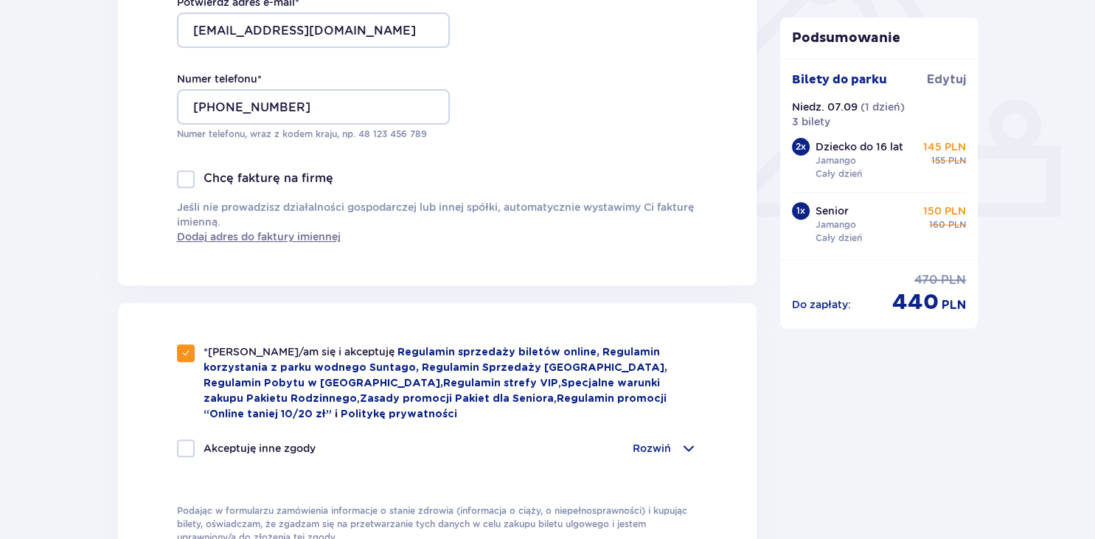
checkbox input "true"
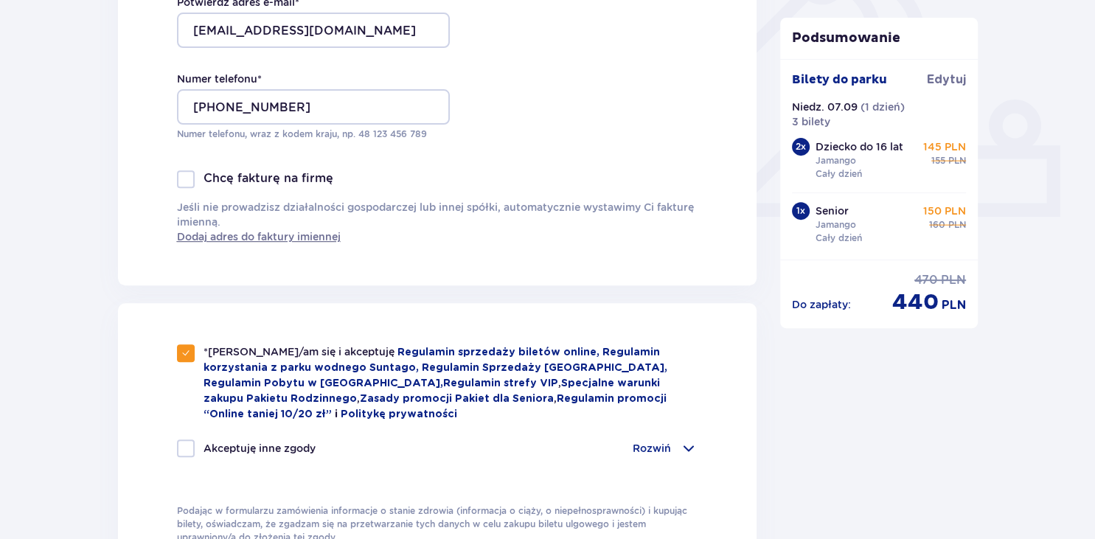
checkbox input "true"
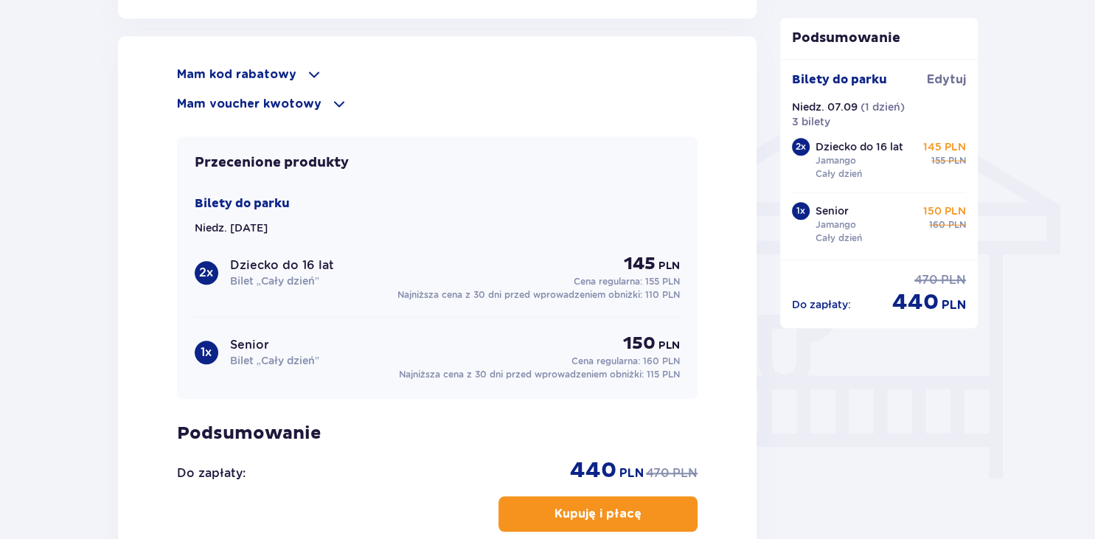
scroll to position [1168, 0]
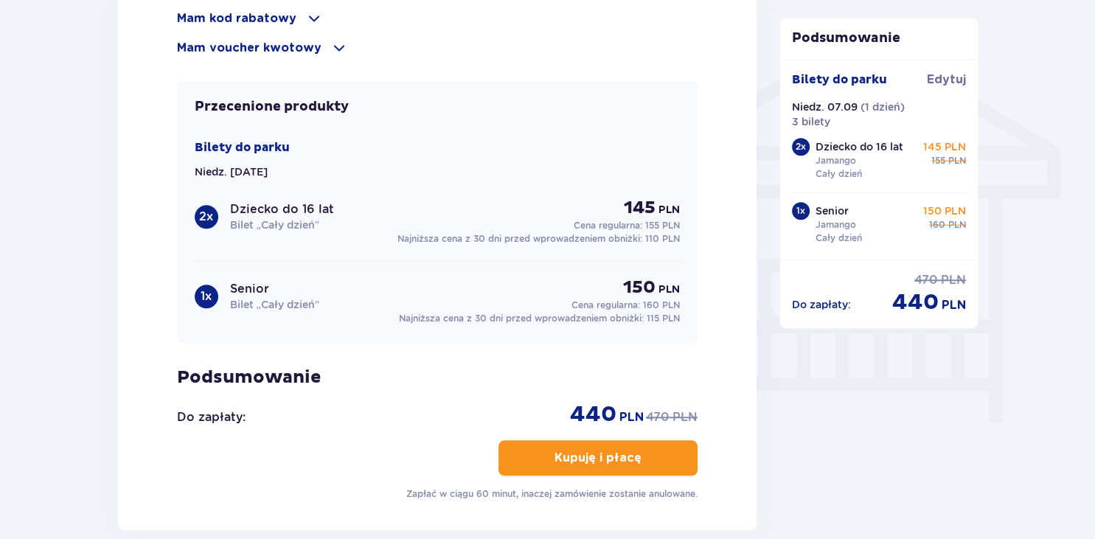
click at [621, 456] on p "Kupuję i płacę" at bounding box center [597, 458] width 87 height 16
